Goal: Task Accomplishment & Management: Use online tool/utility

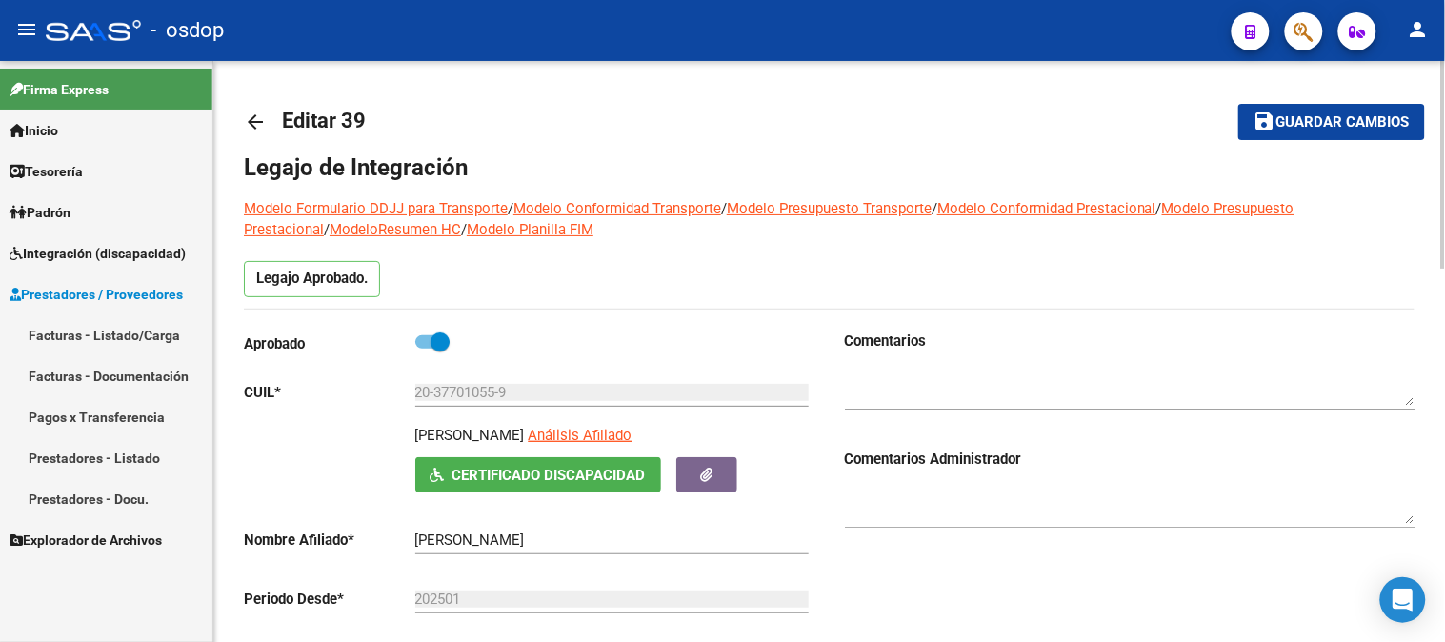
scroll to position [34, 0]
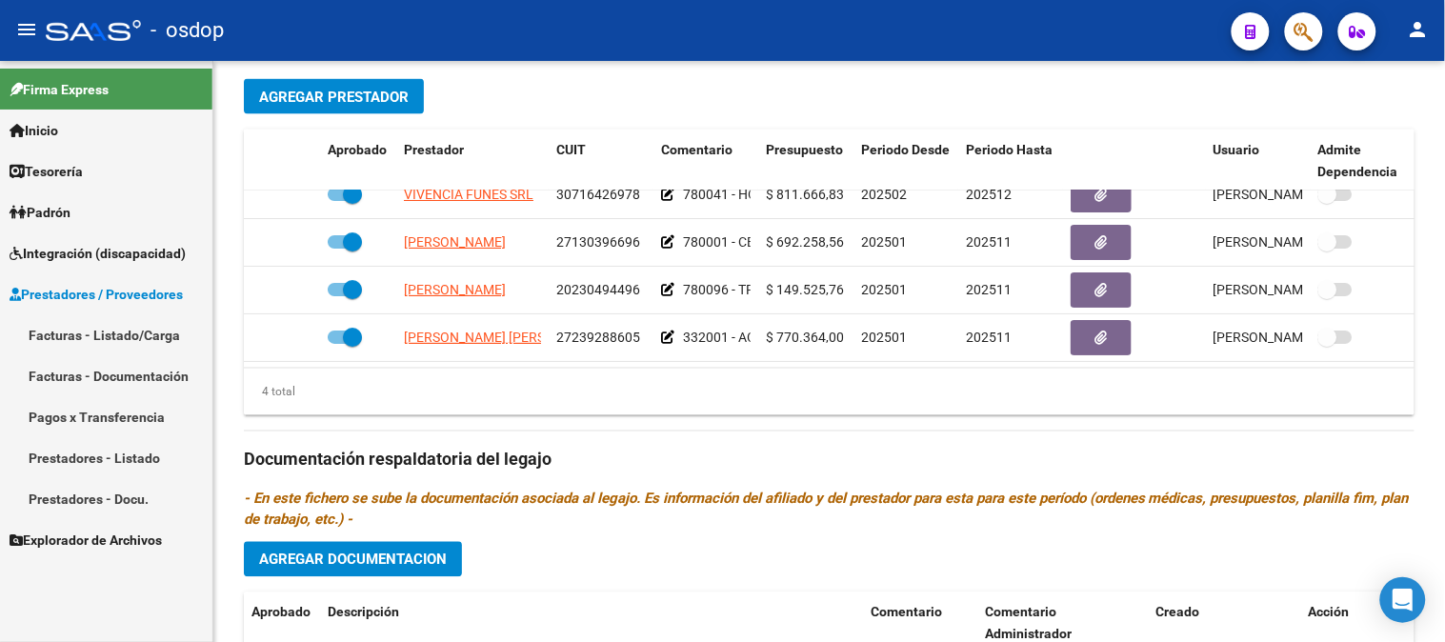
click at [103, 296] on span "Prestadores / Proveedores" at bounding box center [96, 294] width 173 height 21
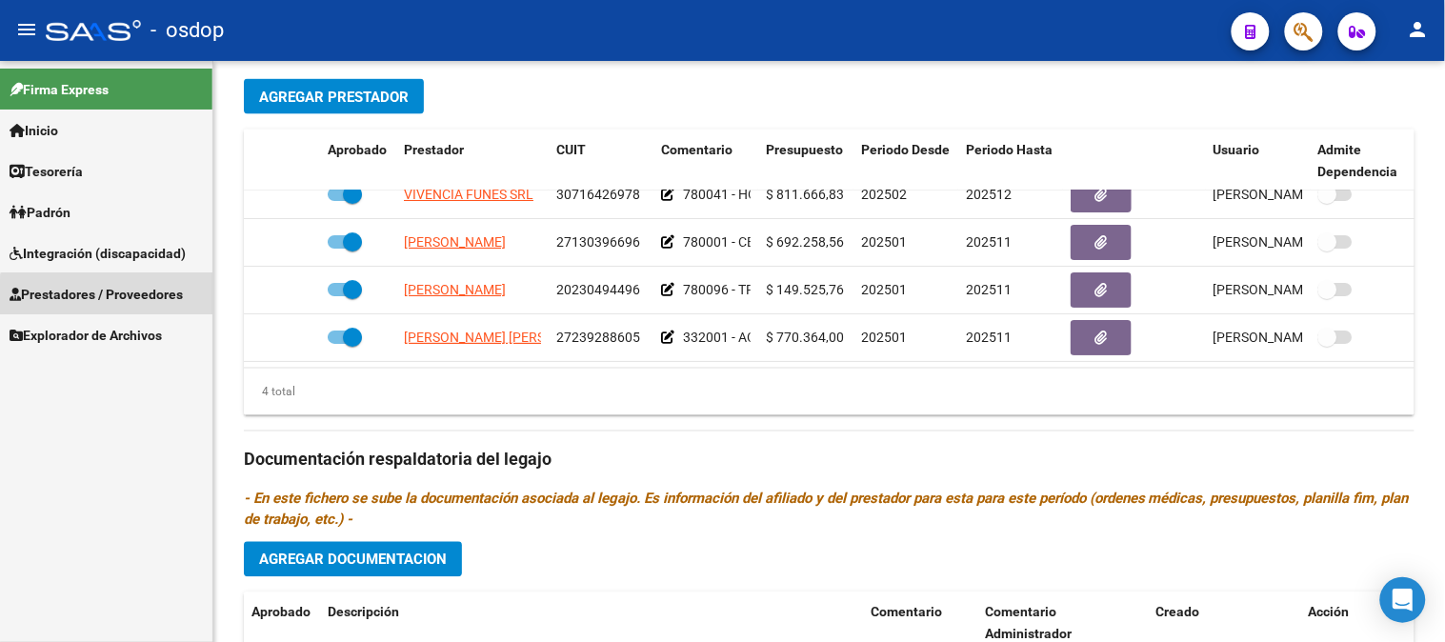
click at [121, 305] on link "Prestadores / Proveedores" at bounding box center [106, 293] width 212 height 41
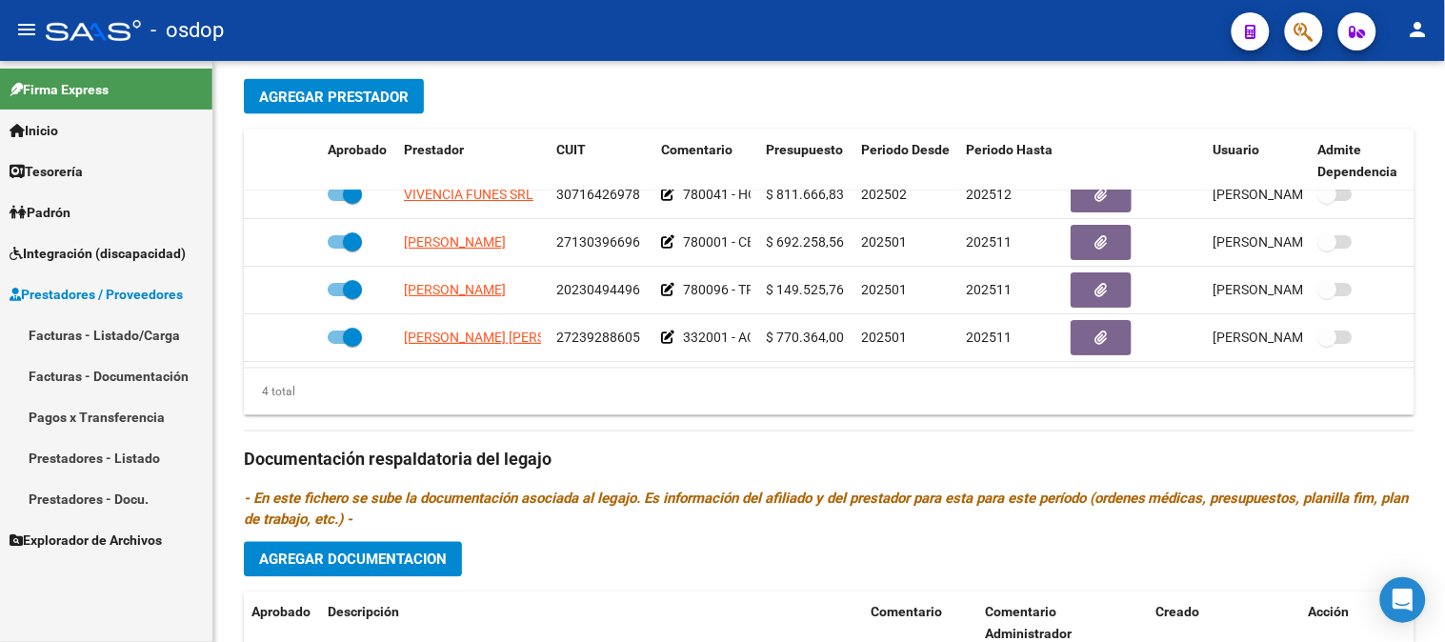
click at [110, 333] on link "Facturas - Listado/Carga" at bounding box center [106, 334] width 212 height 41
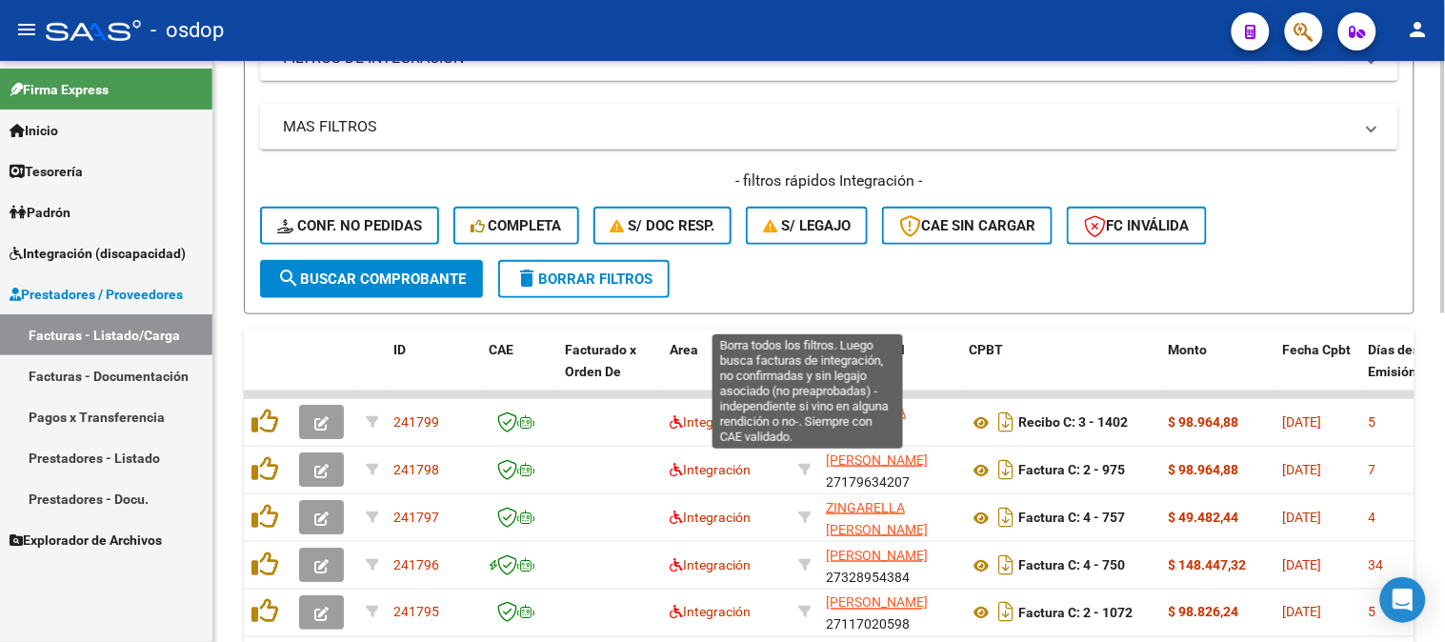
scroll to position [312, 0]
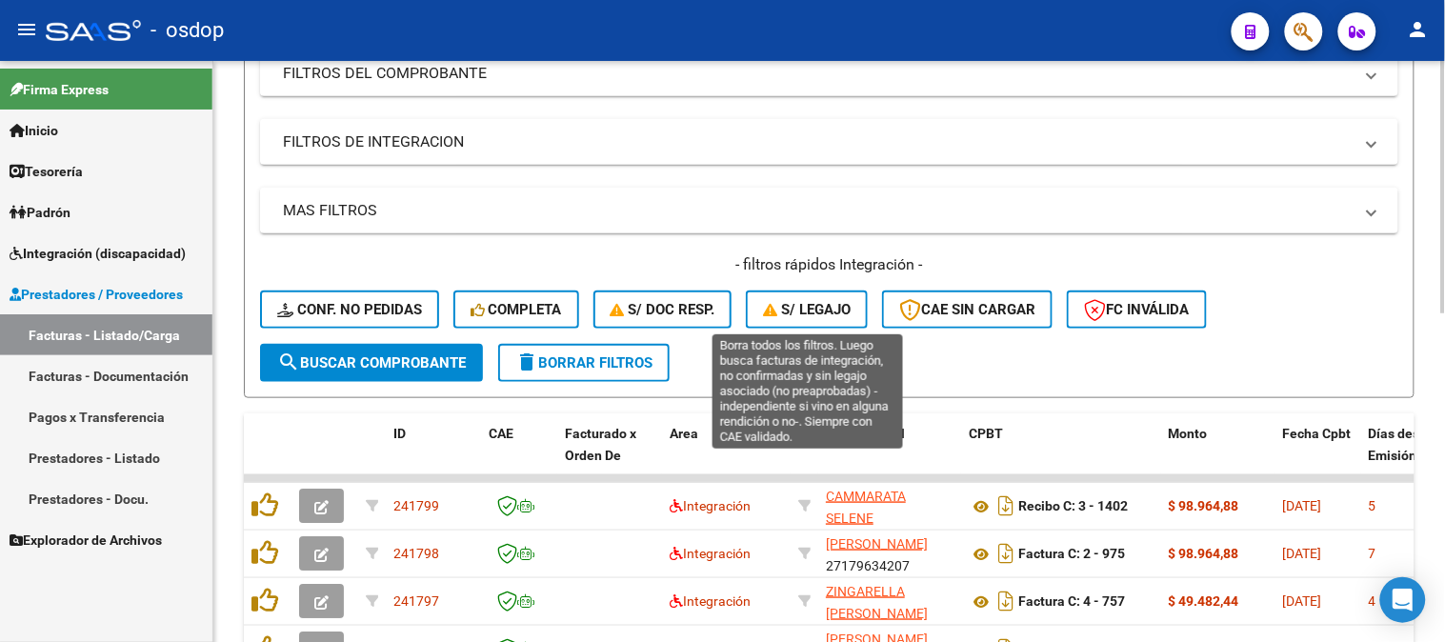
click at [846, 312] on span "S/ legajo" at bounding box center [807, 309] width 88 height 17
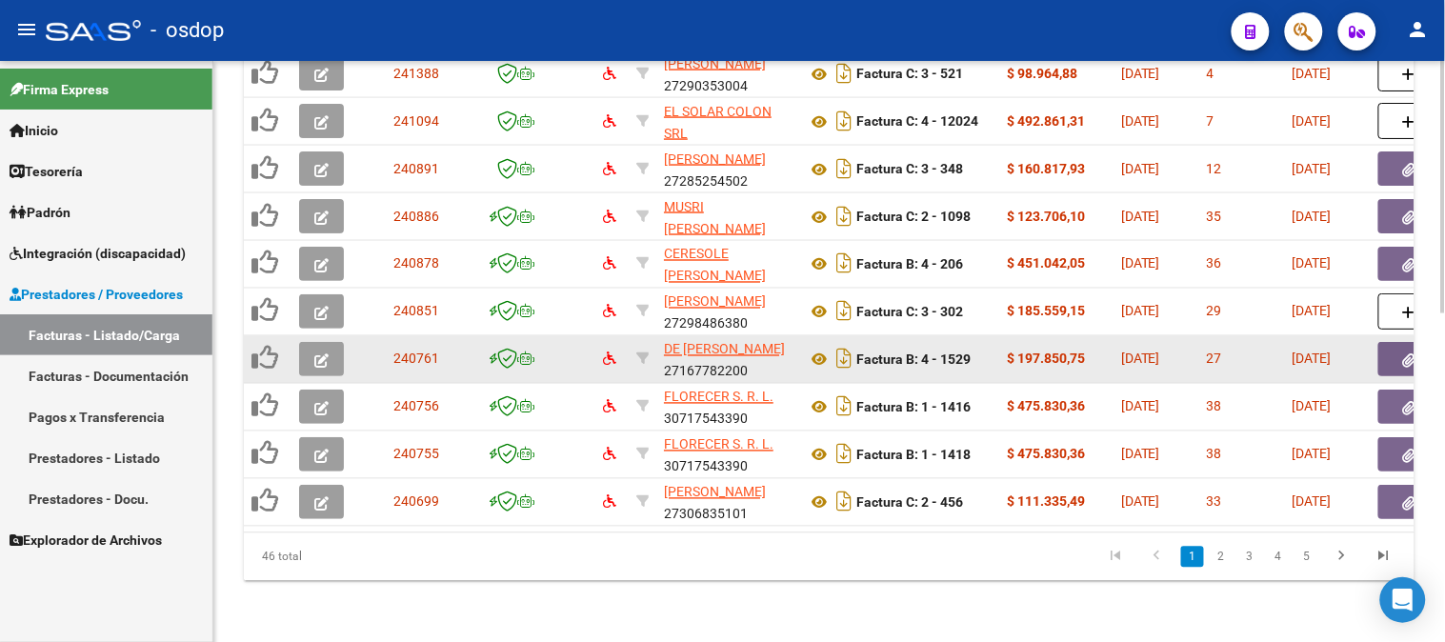
scroll to position [757, 0]
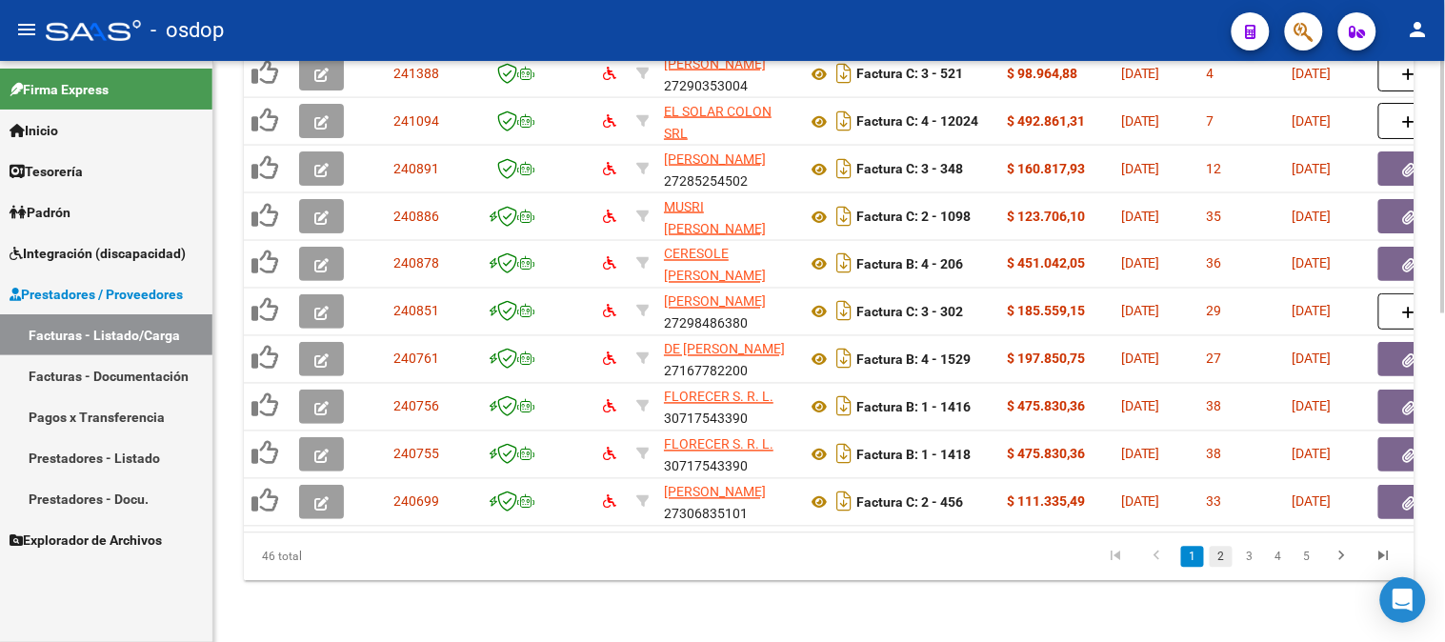
click at [1220, 559] on link "2" at bounding box center [1221, 557] width 23 height 21
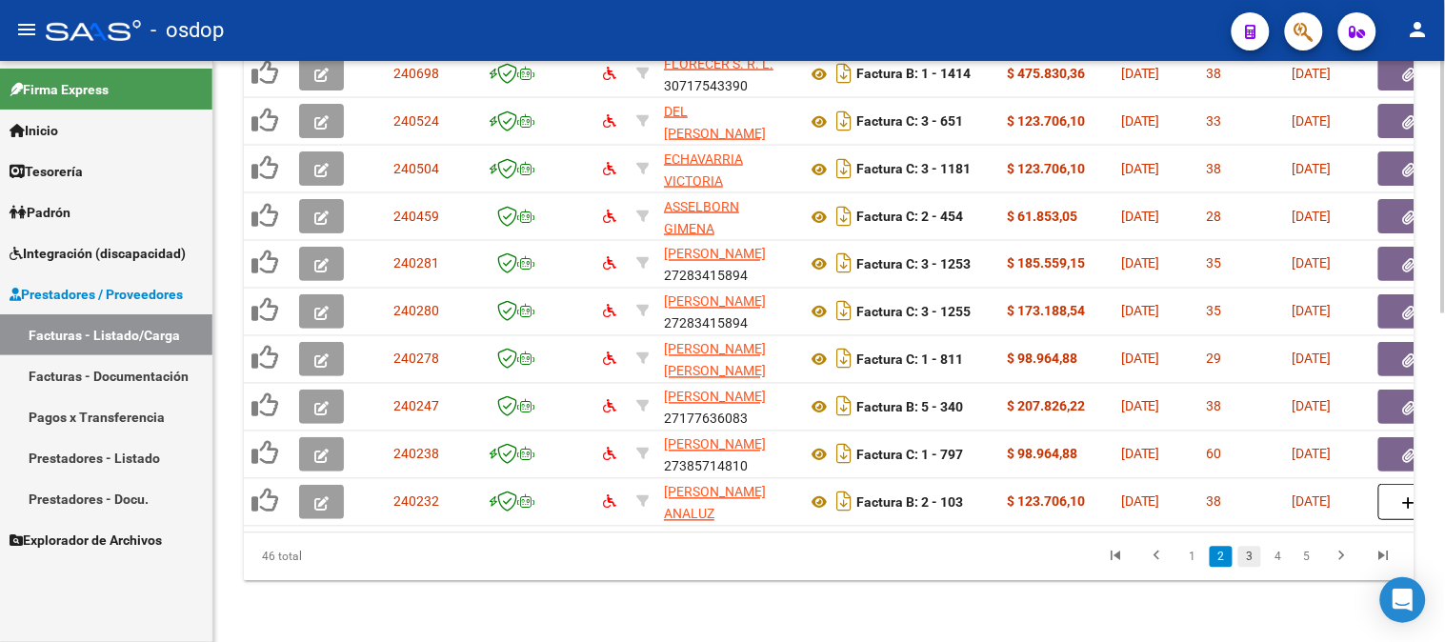
click at [1253, 559] on link "3" at bounding box center [1250, 557] width 23 height 21
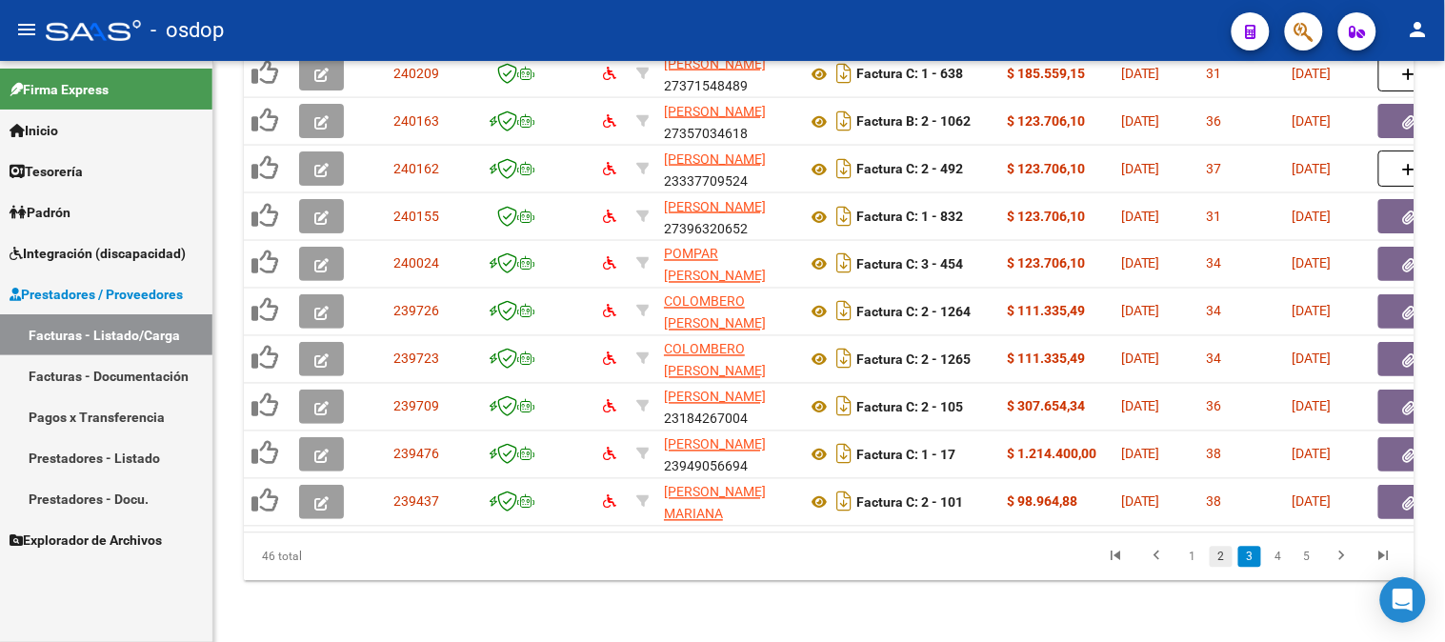
click at [1221, 559] on link "2" at bounding box center [1221, 557] width 23 height 21
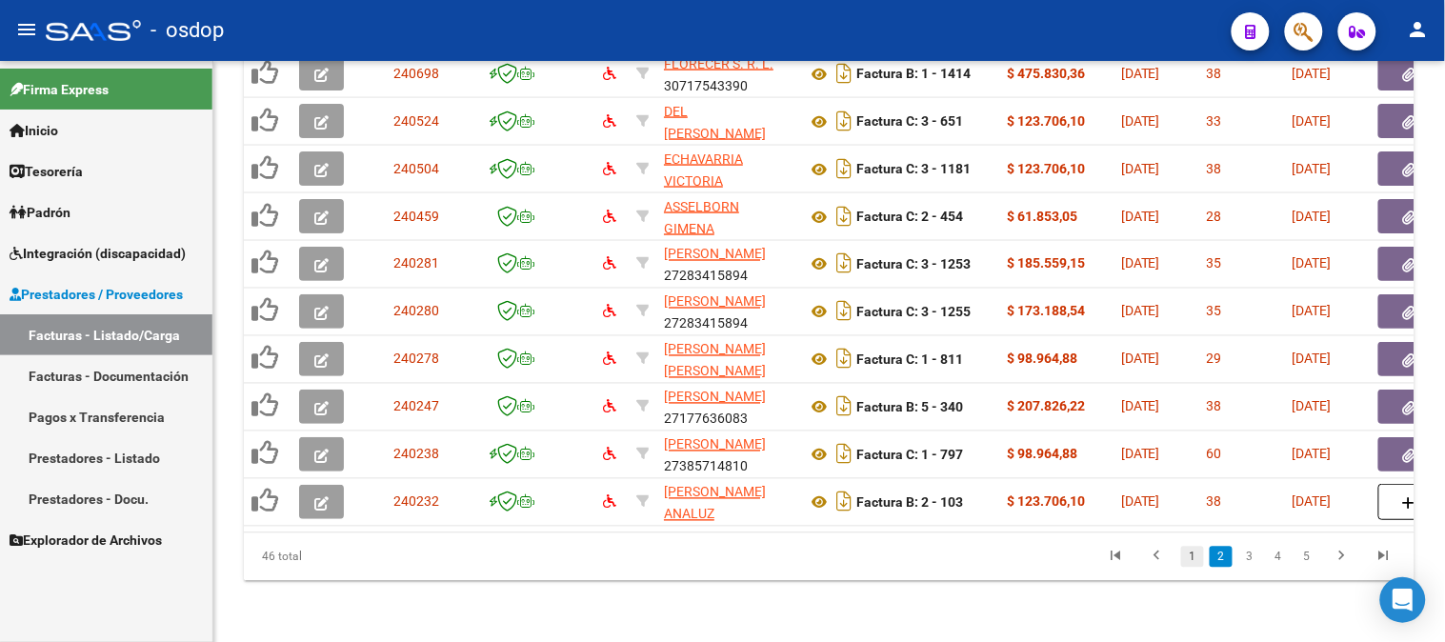
click at [1197, 560] on link "1" at bounding box center [1192, 557] width 23 height 21
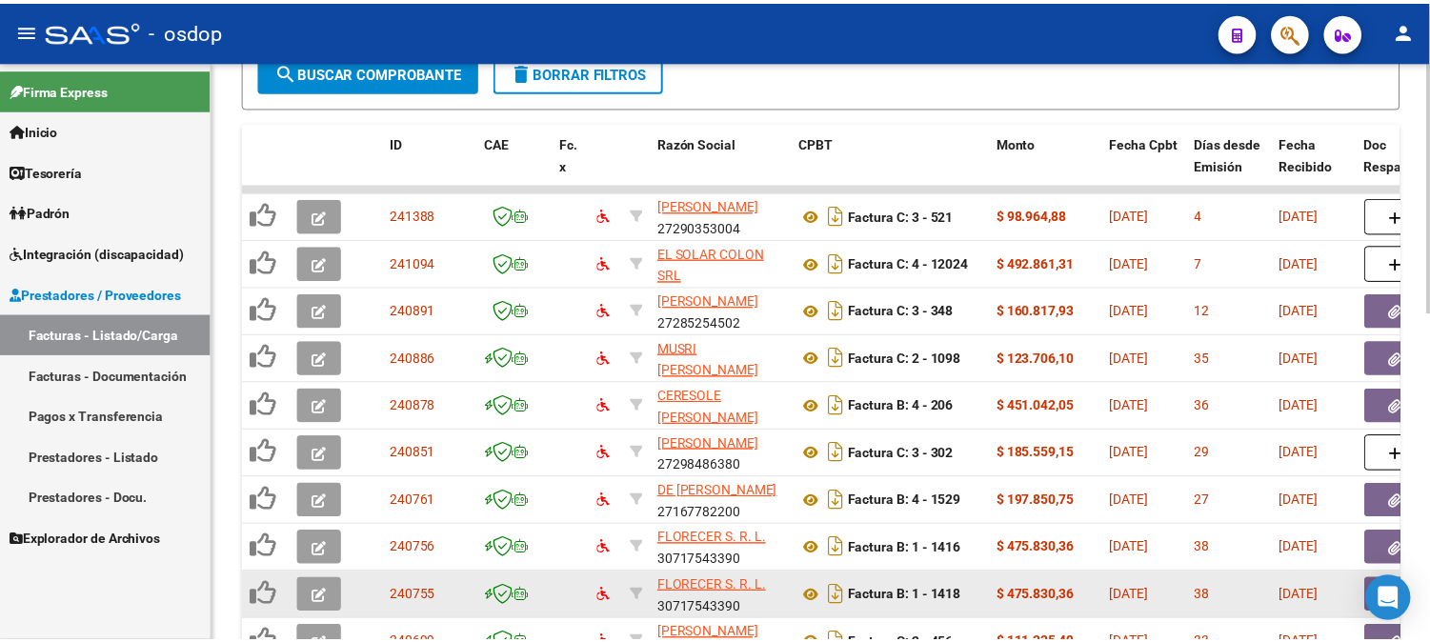
scroll to position [545, 0]
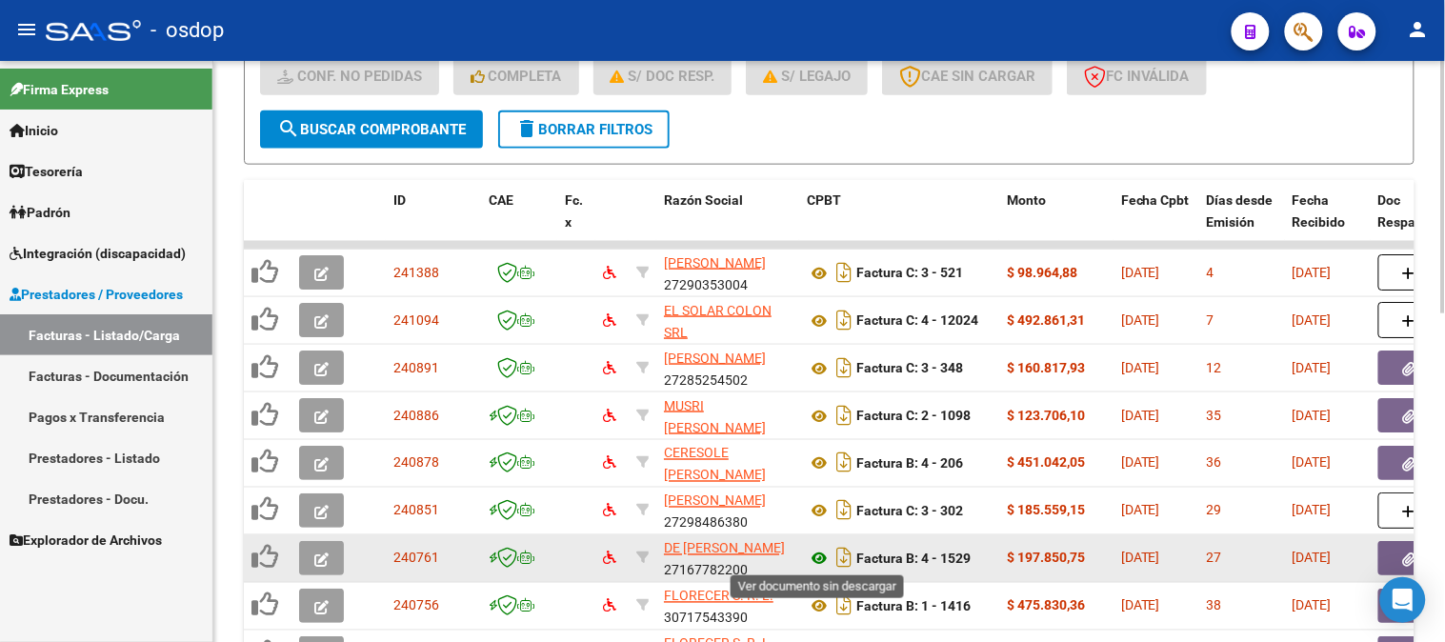
click at [816, 555] on icon at bounding box center [819, 559] width 25 height 23
click at [321, 563] on icon "button" at bounding box center [321, 560] width 14 height 14
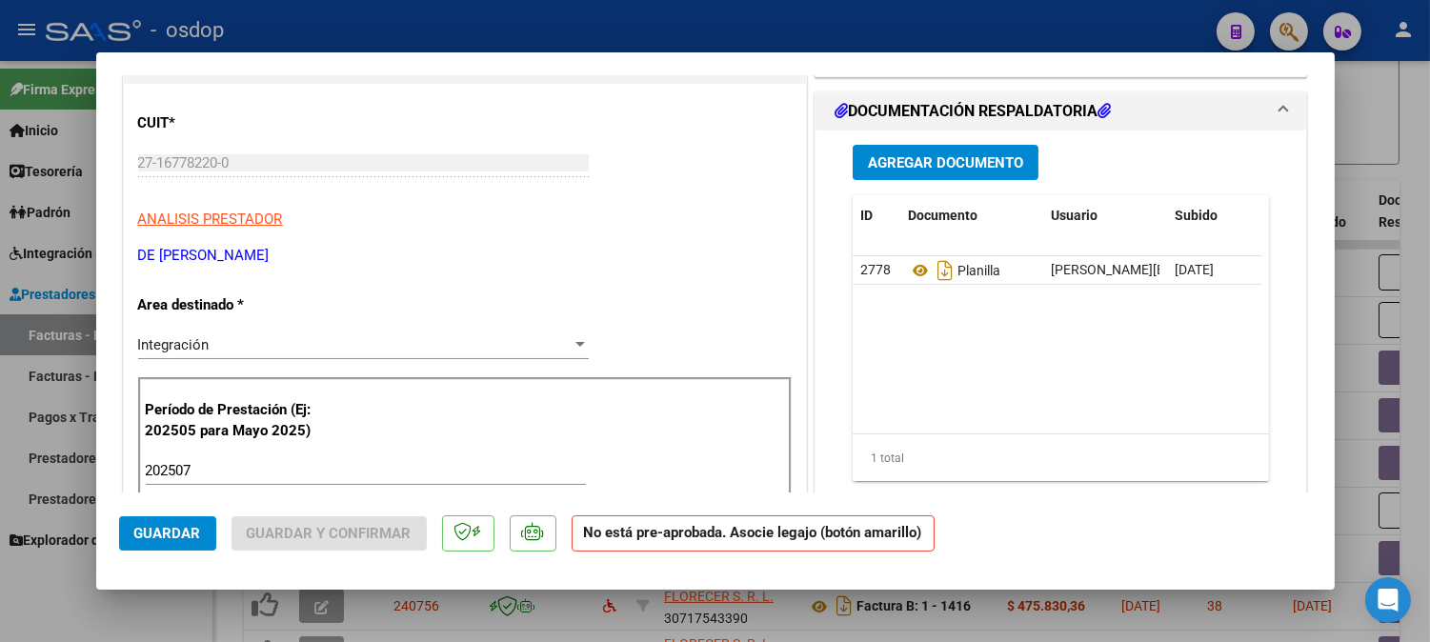
scroll to position [106, 0]
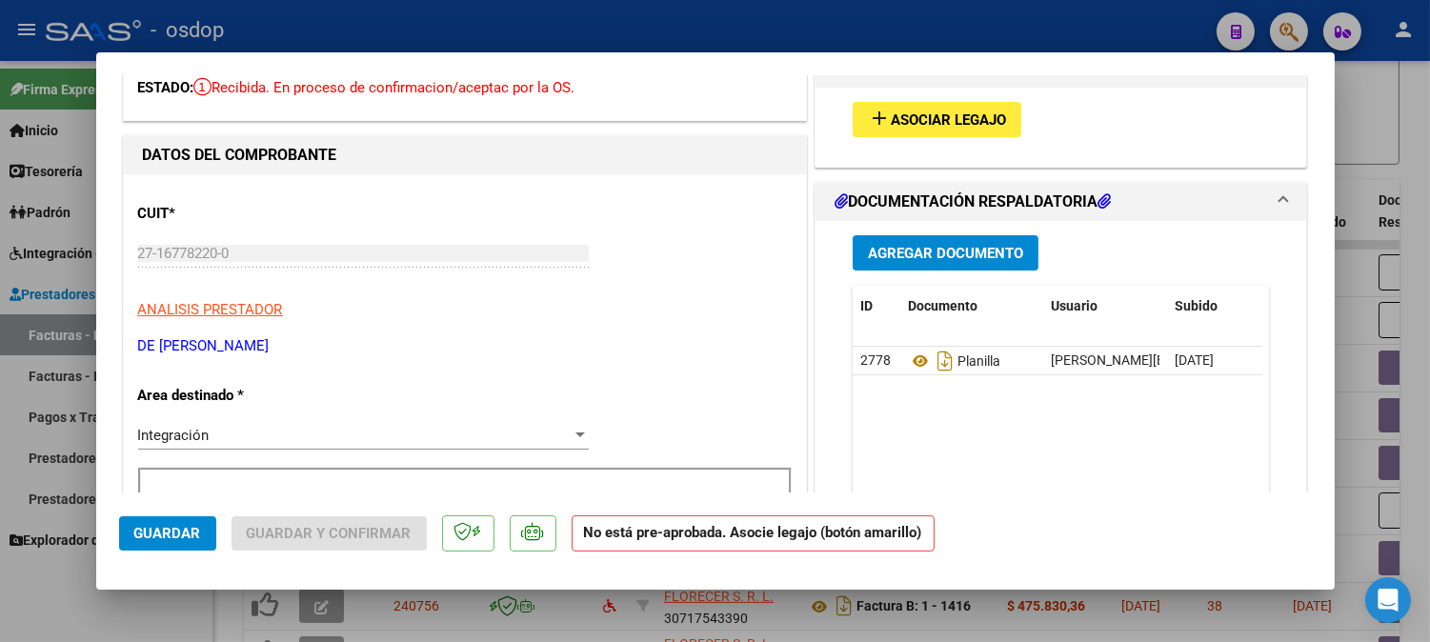
click at [920, 115] on span "Asociar Legajo" at bounding box center [948, 119] width 115 height 17
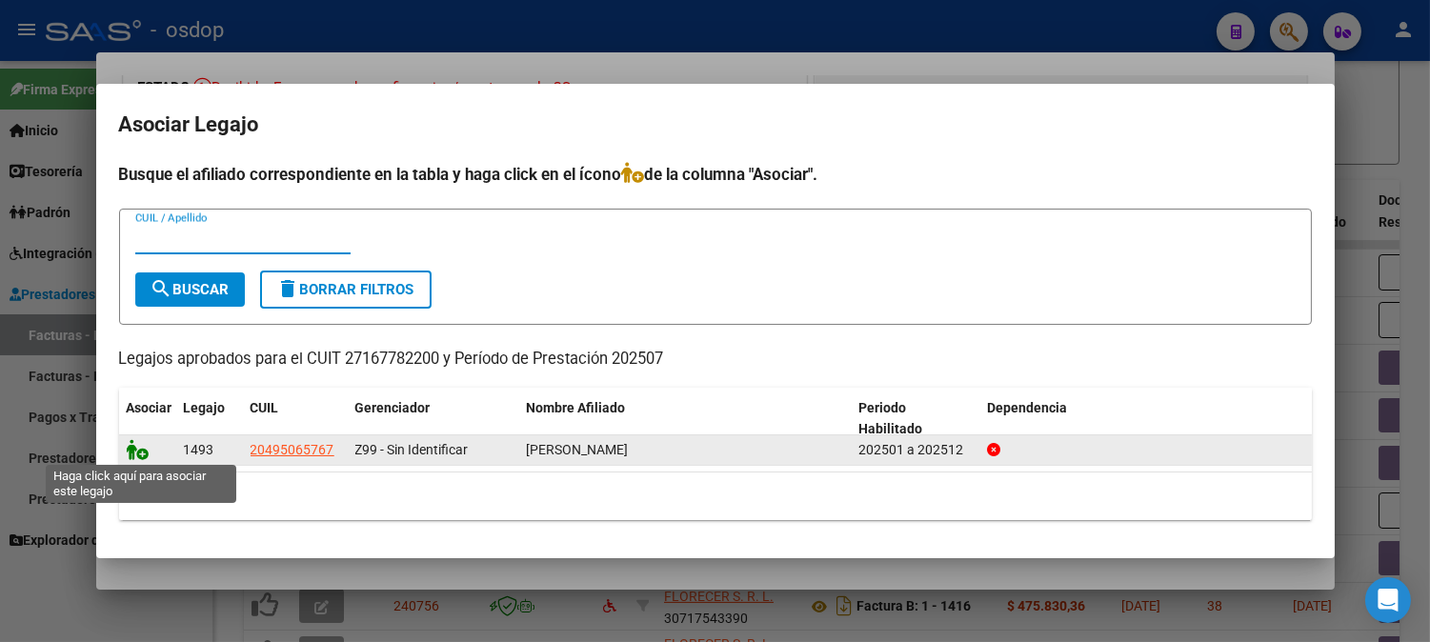
click at [140, 453] on icon at bounding box center [138, 449] width 23 height 21
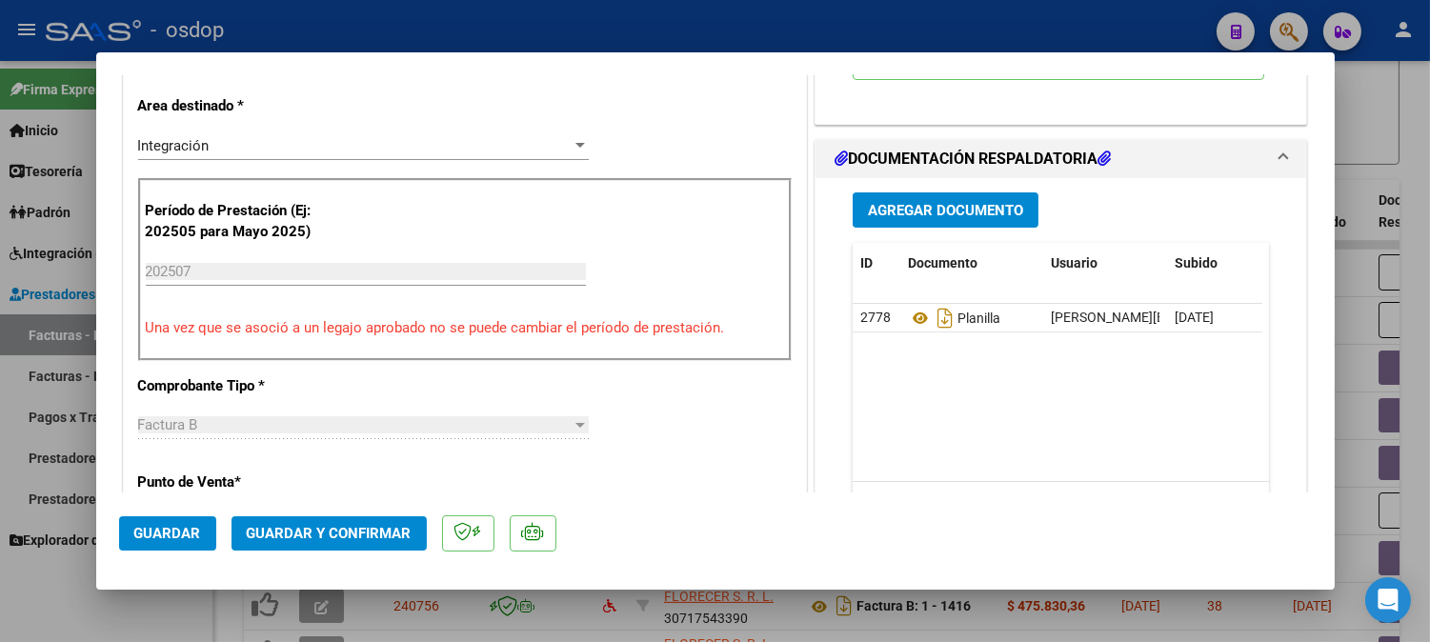
scroll to position [423, 0]
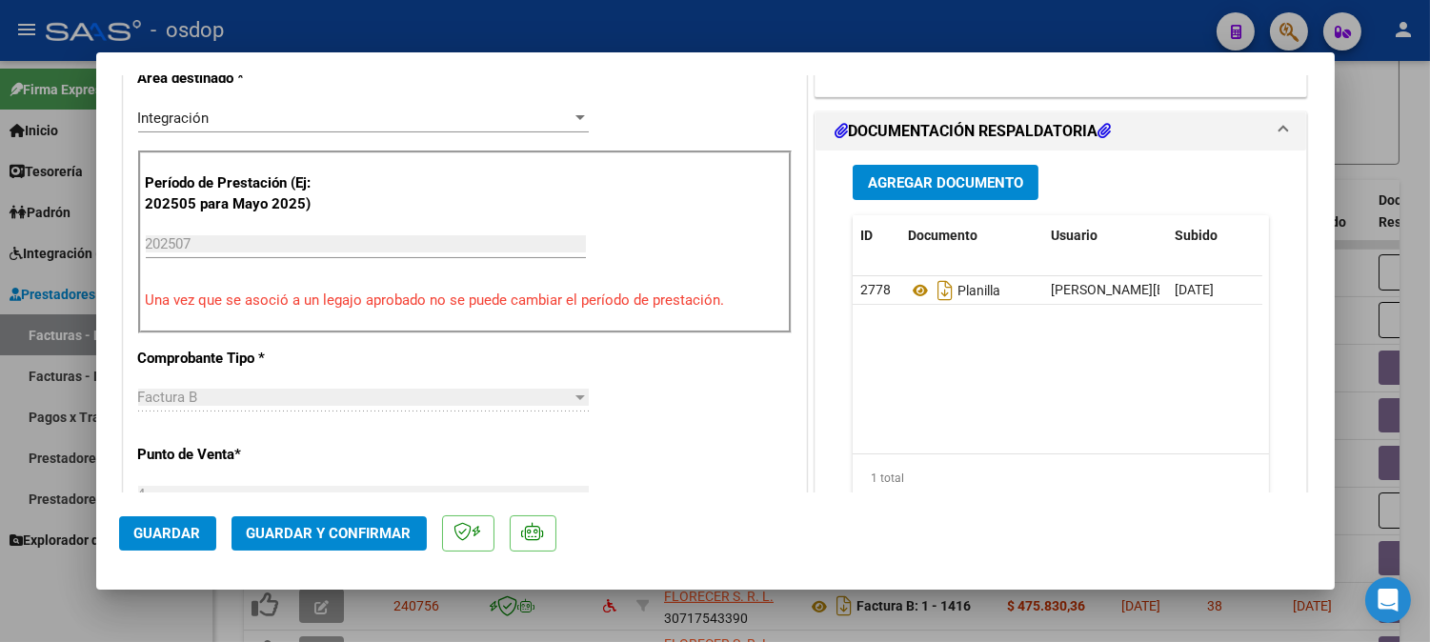
click at [168, 535] on span "Guardar" at bounding box center [167, 533] width 67 height 17
